Goal: Find specific page/section: Find specific page/section

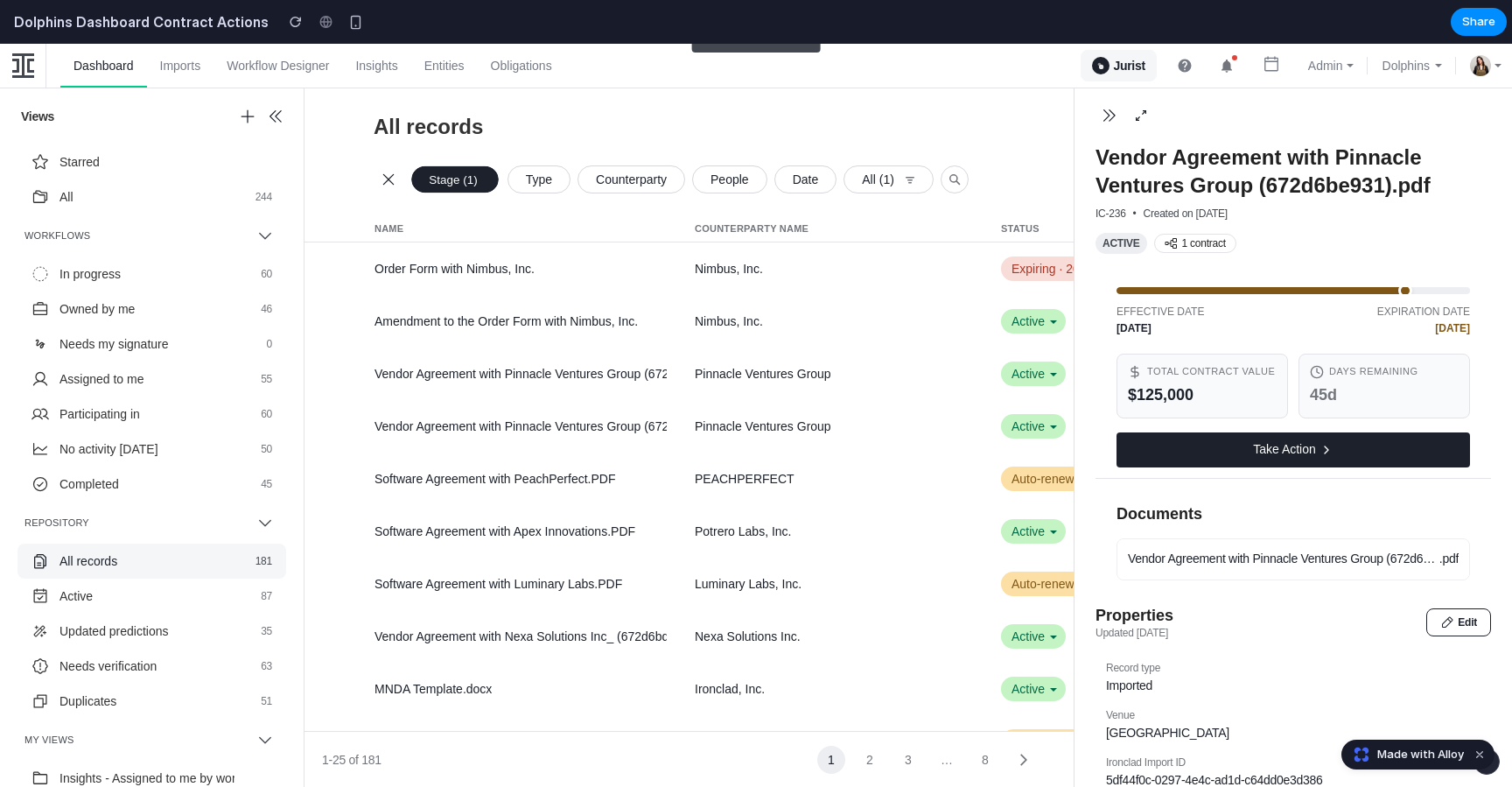
click at [1093, 108] on div at bounding box center [1293, 115] width 437 height 56
click at [1101, 108] on button "button" at bounding box center [1109, 115] width 28 height 28
